Goal: Information Seeking & Learning: Learn about a topic

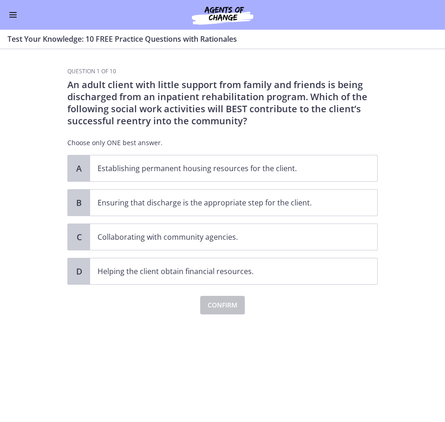
click at [18, 18] on button "Enable menu" at bounding box center [12, 14] width 11 height 11
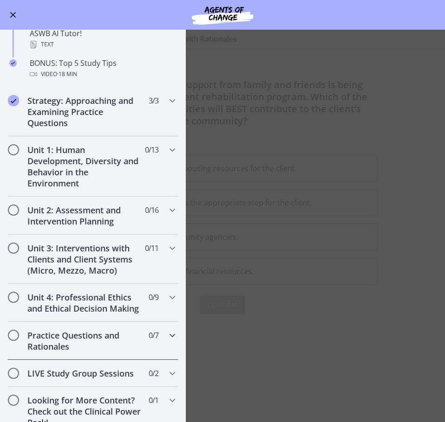
scroll to position [511, 0]
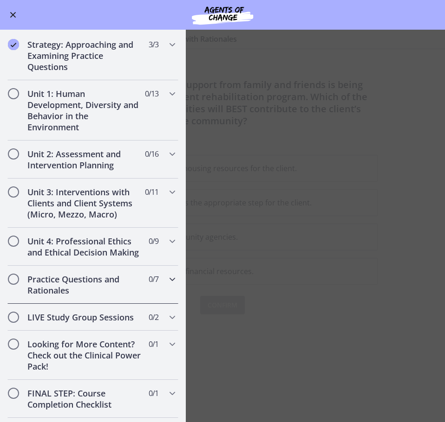
click at [70, 296] on h2 "Practice Questions and Rationales" at bounding box center [83, 285] width 113 height 22
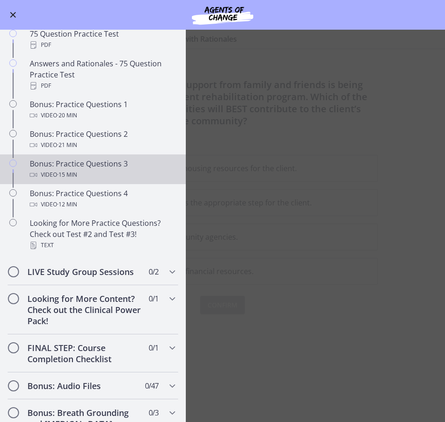
scroll to position [418, 0]
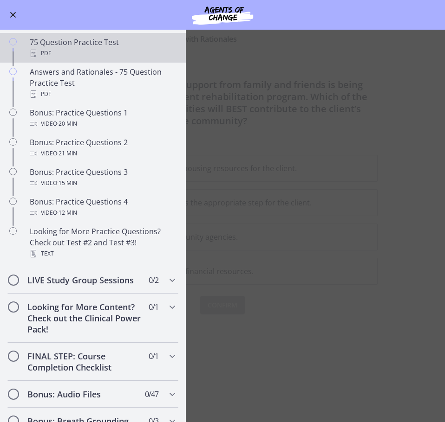
click at [51, 57] on div "75 Question Practice Test PDF" at bounding box center [102, 48] width 145 height 22
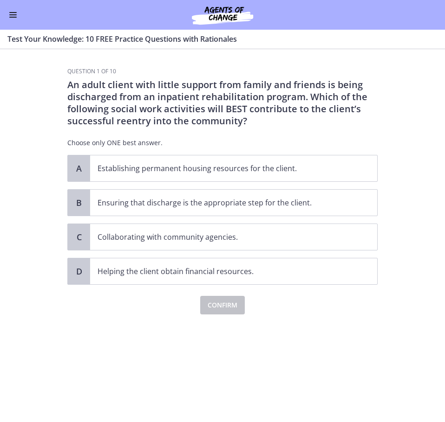
click at [10, 19] on button "Enable menu" at bounding box center [12, 14] width 11 height 11
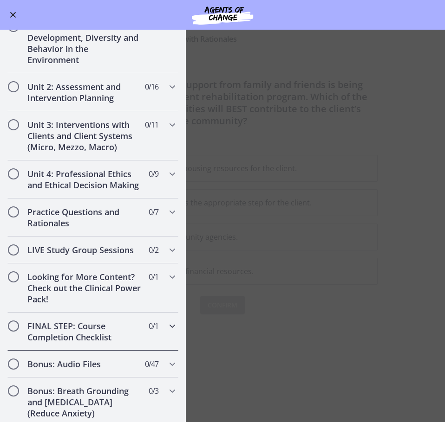
scroll to position [681, 0]
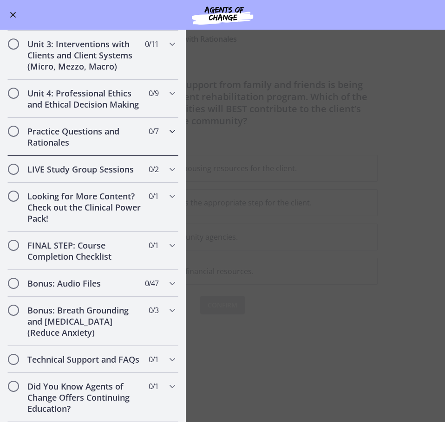
click at [67, 127] on h2 "Practice Questions and Rationales" at bounding box center [83, 137] width 113 height 22
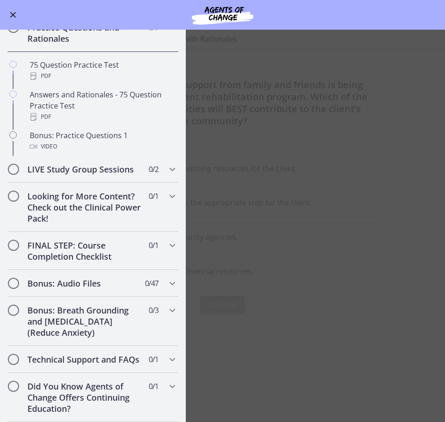
scroll to position [313, 0]
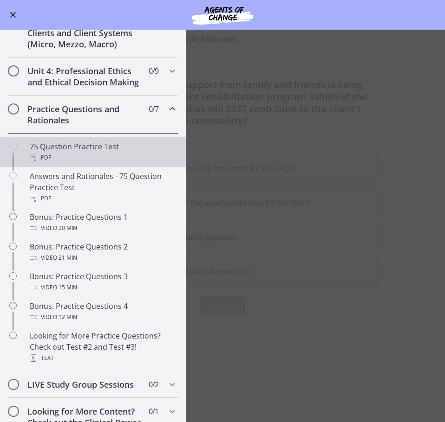
click at [58, 163] on div "PDF" at bounding box center [102, 157] width 145 height 11
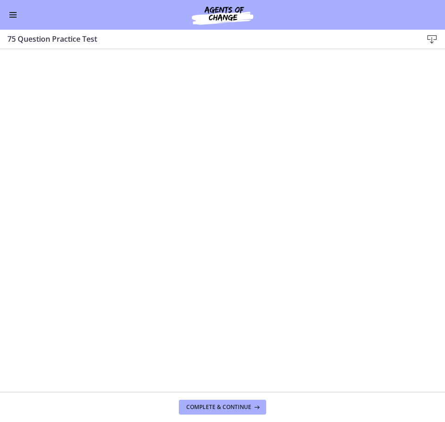
click at [15, 14] on button "Enable menu" at bounding box center [12, 14] width 11 height 11
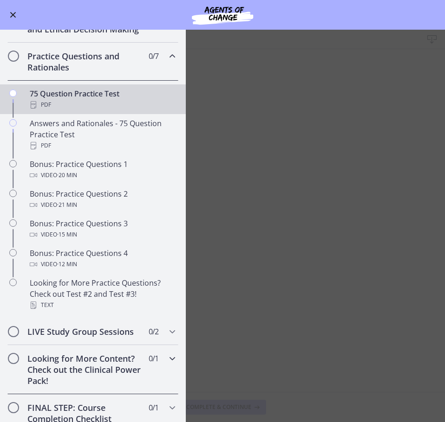
scroll to position [365, 0]
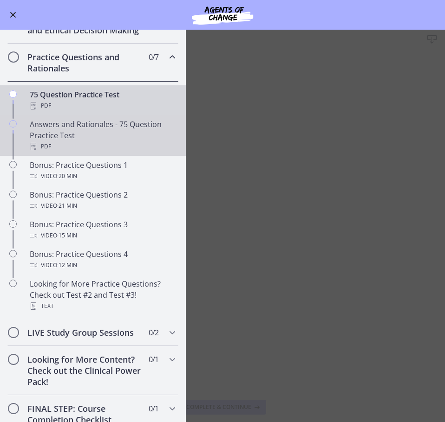
click at [49, 146] on div "Answers and Rationales - 75 Question Practice Test PDF" at bounding box center [102, 135] width 145 height 33
